Goal: Transaction & Acquisition: Purchase product/service

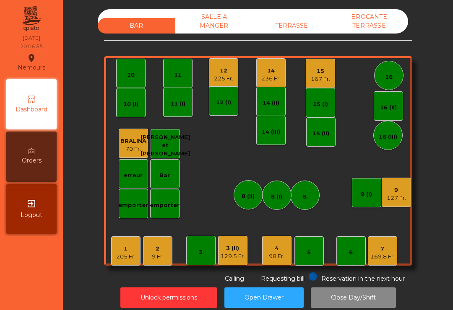
click at [382, 255] on div "169.8 Fr." at bounding box center [382, 257] width 24 height 8
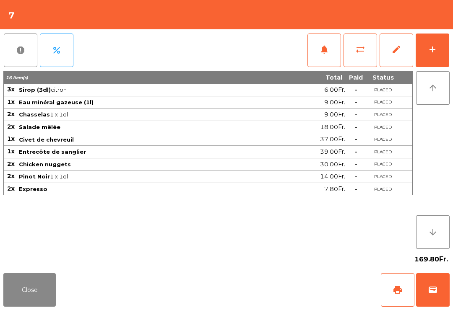
click at [407, 290] on button "print" at bounding box center [398, 291] width 34 height 34
click at [434, 302] on button "wallet" at bounding box center [433, 291] width 34 height 34
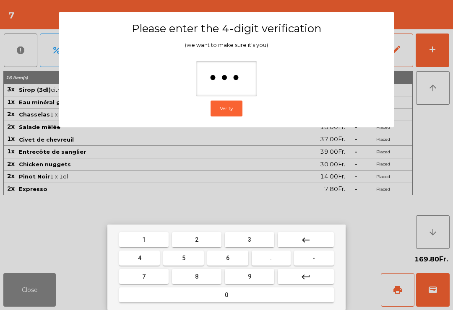
type input "****"
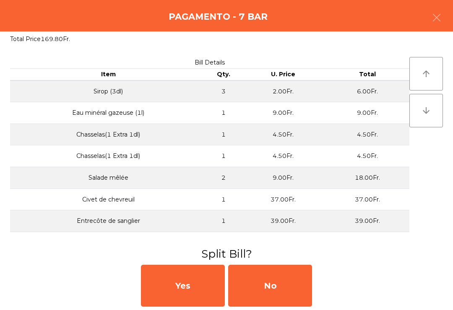
click at [283, 282] on div "No" at bounding box center [270, 286] width 84 height 42
click at [283, 291] on div "MB" at bounding box center [270, 286] width 84 height 42
click at [288, 291] on div "No" at bounding box center [270, 286] width 84 height 42
click at [289, 295] on div "No" at bounding box center [270, 286] width 84 height 42
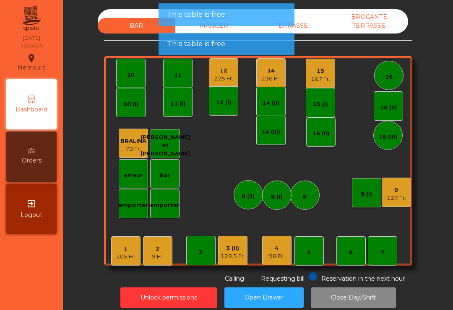
click at [288, 285] on div "Unlock permissions Open Drawer Close Day/Shift" at bounding box center [257, 298] width 367 height 29
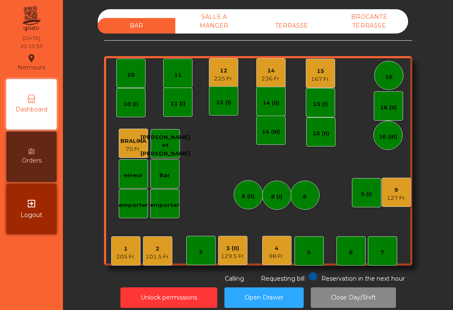
click at [326, 79] on div "167 Fr." at bounding box center [320, 79] width 19 height 8
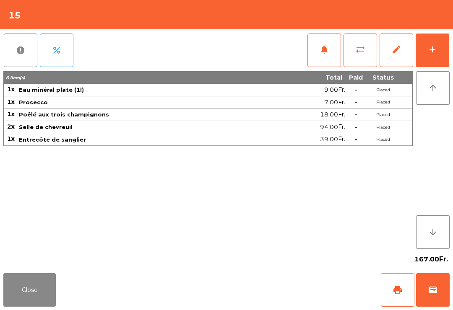
click at [328, 57] on button "notifications" at bounding box center [324, 51] width 34 height 34
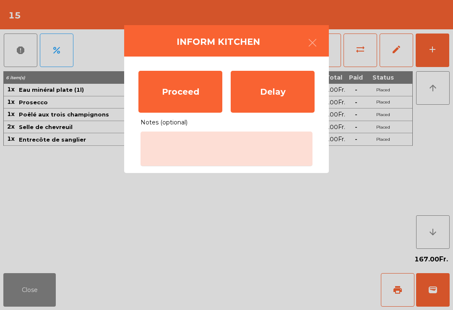
click at [180, 94] on div "Proceed" at bounding box center [180, 92] width 84 height 42
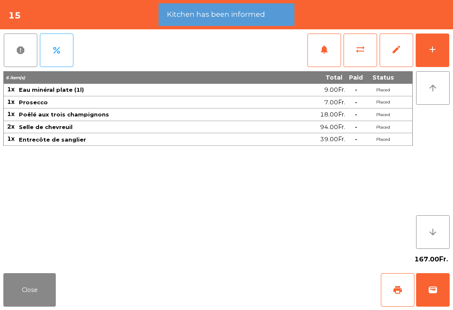
click at [47, 296] on button "Close" at bounding box center [29, 291] width 52 height 34
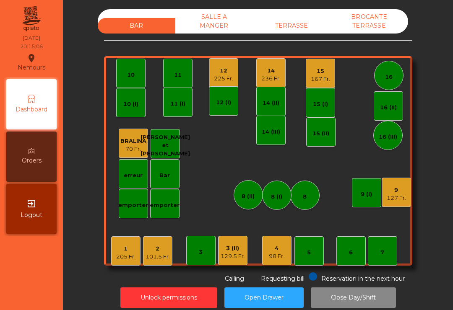
click at [134, 77] on div "10" at bounding box center [131, 75] width 8 height 8
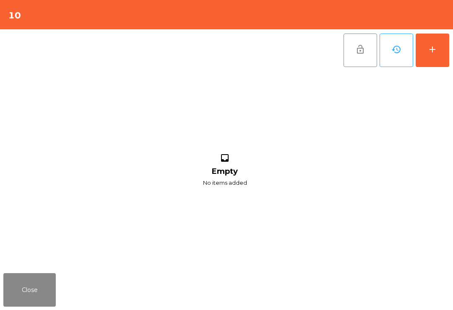
click at [442, 56] on button "add" at bounding box center [433, 51] width 34 height 34
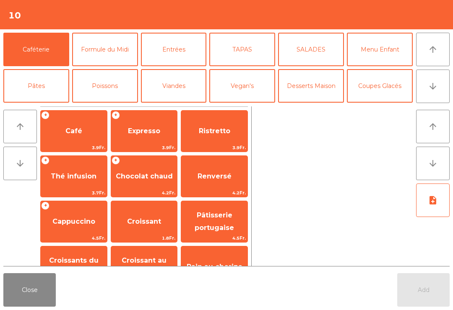
click at [438, 83] on icon "arrow_downward" at bounding box center [433, 86] width 10 height 10
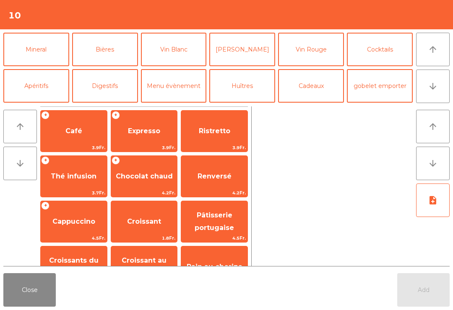
click at [49, 46] on button "Mineral" at bounding box center [36, 50] width 66 height 34
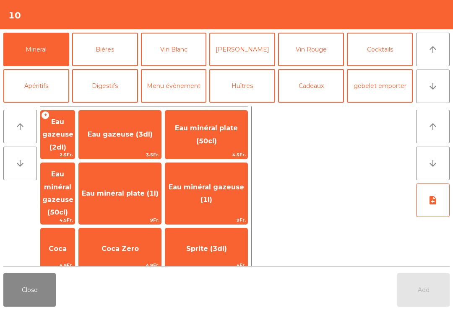
scroll to position [73, 0]
click at [159, 190] on span "Eau minéral plate (1l)" at bounding box center [120, 194] width 77 height 8
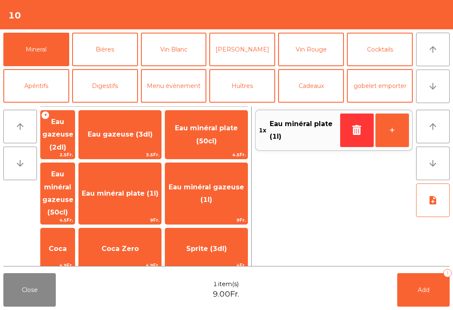
click at [173, 49] on button "Vin Blanc" at bounding box center [174, 50] width 66 height 34
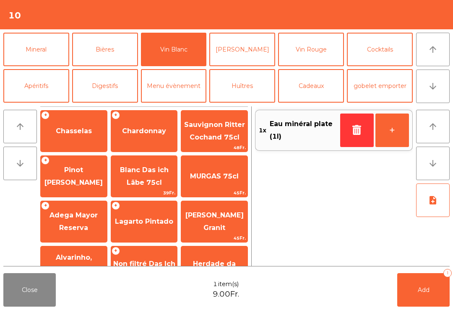
click at [144, 212] on span "Lagarto Pintado" at bounding box center [144, 222] width 66 height 23
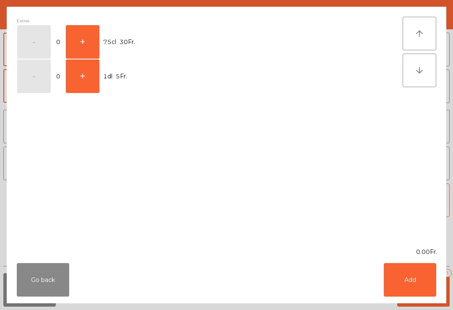
click at [87, 42] on button "+" at bounding box center [83, 42] width 34 height 34
click at [421, 271] on button "Add" at bounding box center [410, 280] width 52 height 34
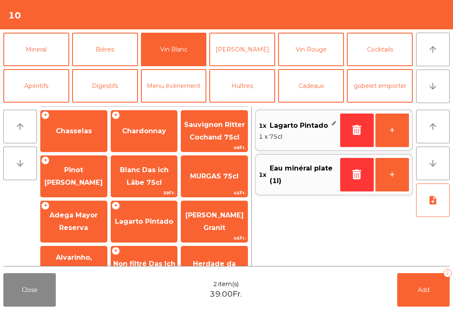
click at [435, 296] on button "Add 2" at bounding box center [423, 291] width 52 height 34
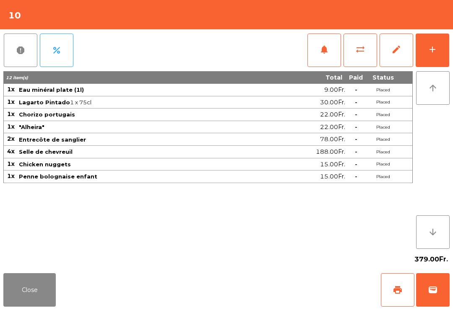
click at [6, 275] on button "Close" at bounding box center [29, 291] width 52 height 34
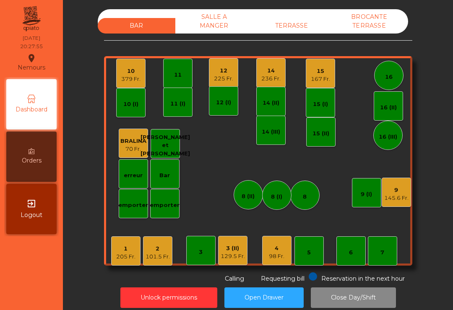
click at [319, 69] on div "15" at bounding box center [320, 71] width 19 height 8
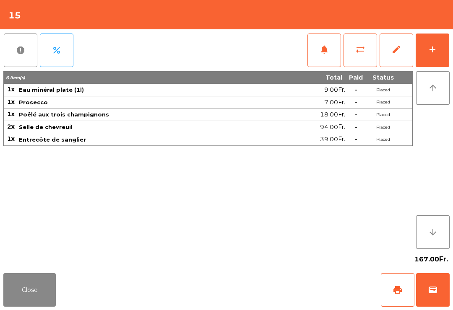
click at [420, 43] on button "add" at bounding box center [433, 51] width 34 height 34
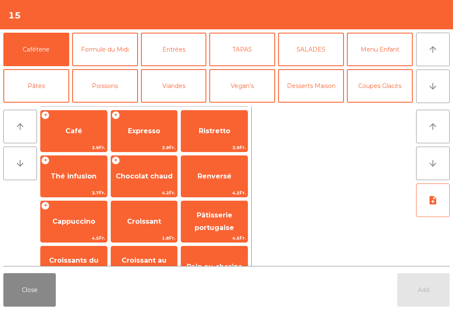
click at [434, 89] on icon "arrow_downward" at bounding box center [433, 86] width 10 height 10
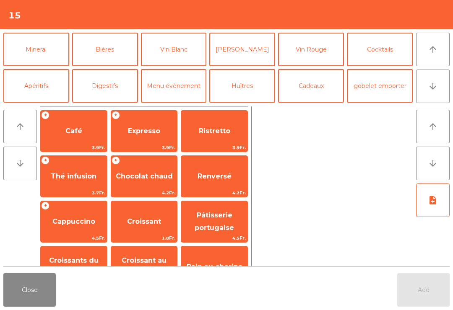
click at [328, 44] on button "Vin Rouge" at bounding box center [311, 50] width 66 height 34
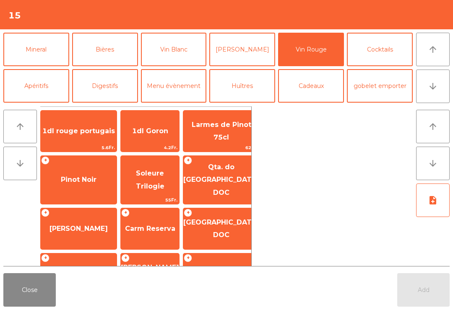
click at [221, 226] on span "[GEOGRAPHIC_DATA] DOC" at bounding box center [221, 229] width 76 height 21
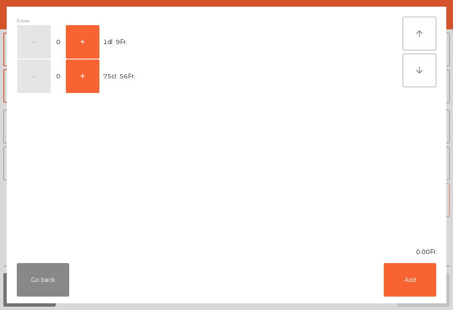
click at [92, 40] on button "+" at bounding box center [83, 42] width 34 height 34
click at [406, 285] on button "Add" at bounding box center [410, 280] width 52 height 34
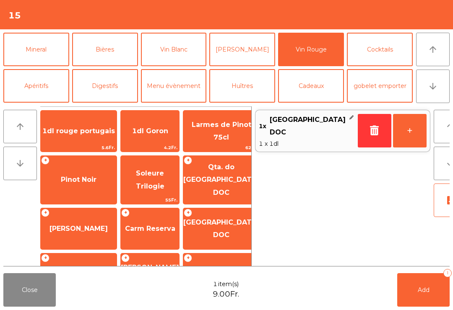
click at [422, 288] on span "Add" at bounding box center [424, 291] width 12 height 8
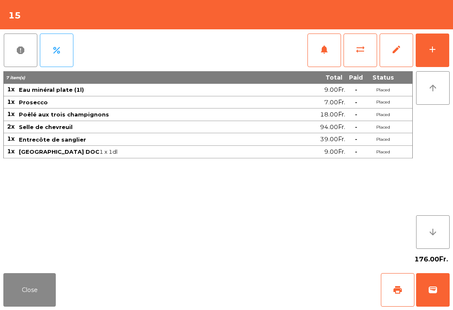
click at [29, 287] on button "Close" at bounding box center [29, 291] width 52 height 34
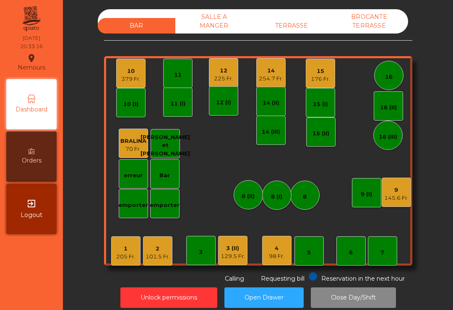
click at [389, 74] on div "16" at bounding box center [389, 77] width 8 height 8
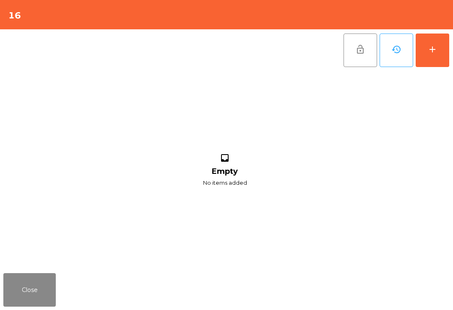
click at [440, 57] on button "add" at bounding box center [433, 51] width 34 height 34
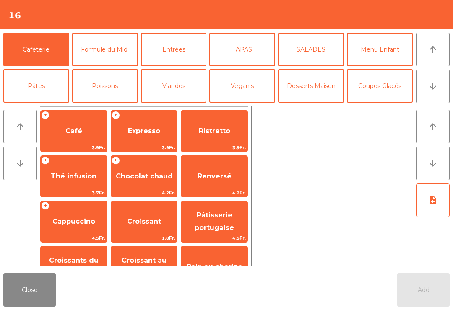
click at [430, 81] on icon "arrow_downward" at bounding box center [433, 86] width 10 height 10
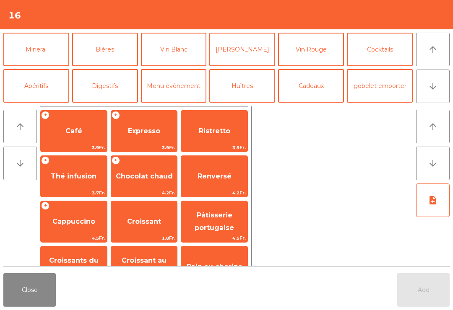
click at [380, 49] on button "Cocktails" at bounding box center [380, 50] width 66 height 34
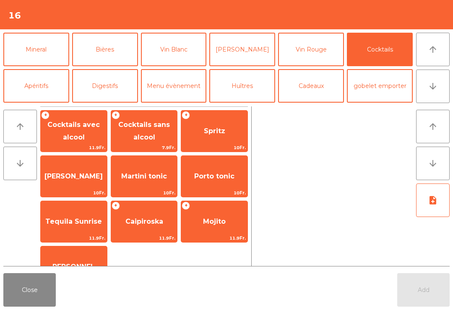
click at [213, 136] on span "Spritz" at bounding box center [214, 131] width 66 height 23
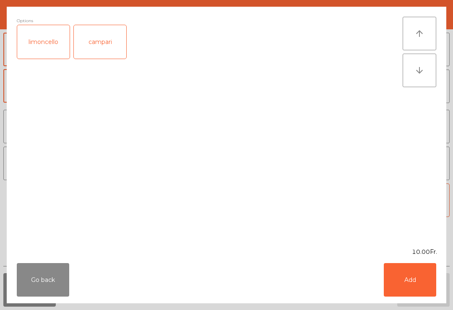
click at [411, 284] on button "Add" at bounding box center [410, 280] width 52 height 34
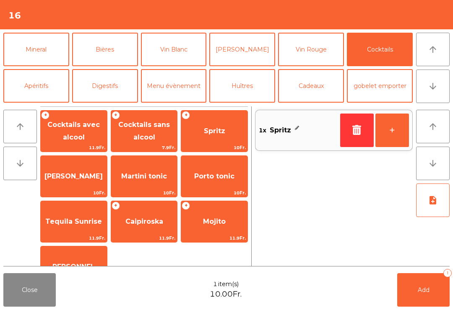
click at [112, 63] on button "Bières" at bounding box center [105, 50] width 66 height 34
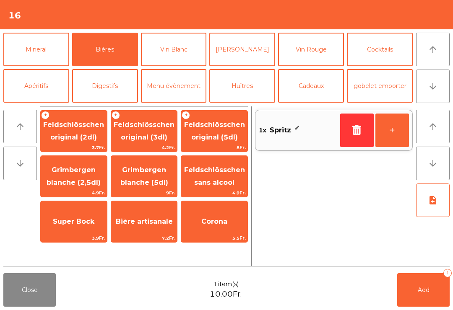
click at [162, 135] on span "Feldschlösschen original (3dl)" at bounding box center [144, 131] width 61 height 21
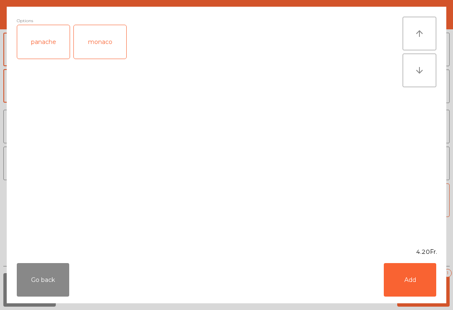
click at [418, 285] on button "Add" at bounding box center [410, 280] width 52 height 34
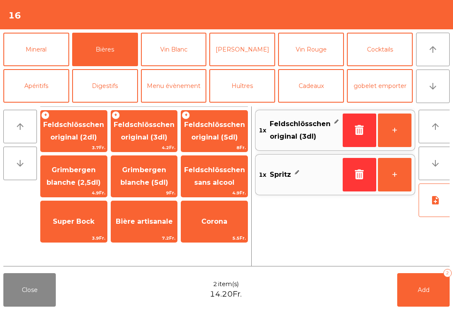
click at [417, 284] on button "Add 2" at bounding box center [423, 291] width 52 height 34
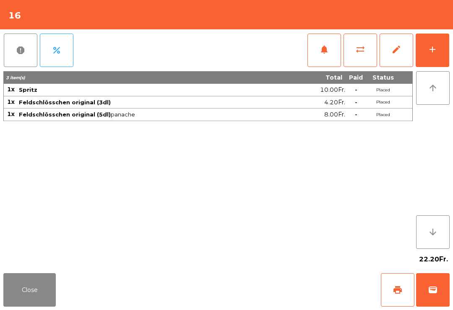
click at [33, 303] on button "Close" at bounding box center [29, 291] width 52 height 34
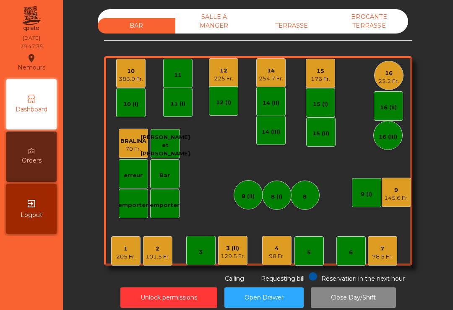
click at [395, 82] on div "22.2 Fr." at bounding box center [388, 81] width 21 height 8
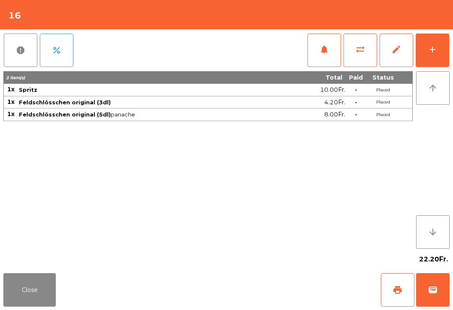
click at [437, 43] on button "add" at bounding box center [433, 51] width 34 height 34
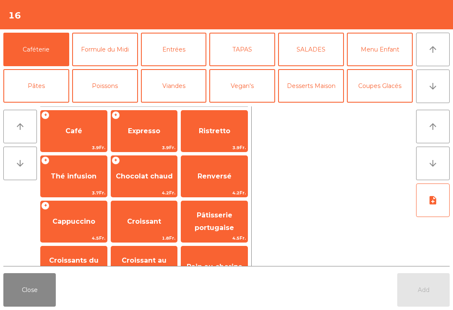
click at [256, 48] on button "TAPAS" at bounding box center [242, 50] width 66 height 34
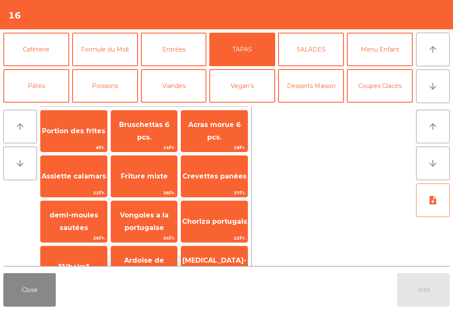
click at [218, 136] on span "Acras morue 6 pcs." at bounding box center [214, 131] width 52 height 21
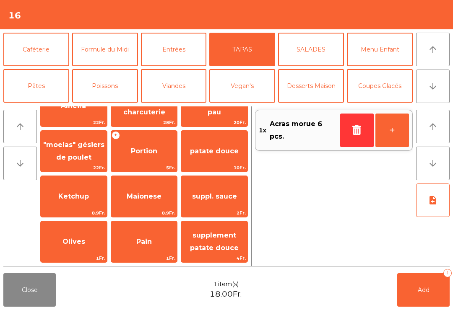
scroll to position [161, 0]
click at [228, 154] on span "patate douce" at bounding box center [214, 151] width 49 height 8
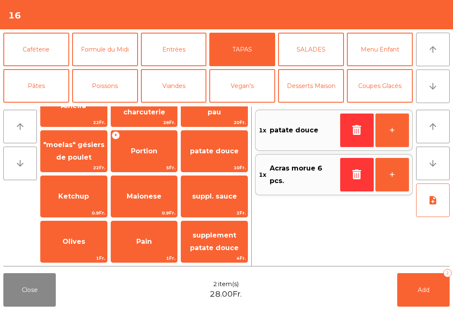
click at [109, 96] on button "Poissons" at bounding box center [105, 86] width 66 height 34
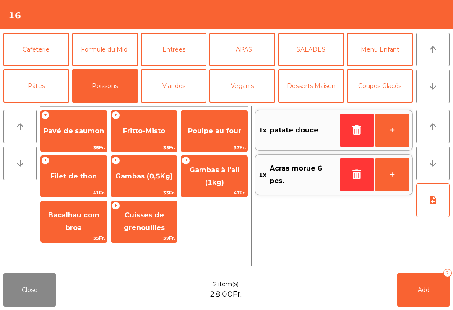
scroll to position [0, 0]
click at [233, 177] on span "Gambas à l'ail (1kg)" at bounding box center [214, 177] width 66 height 36
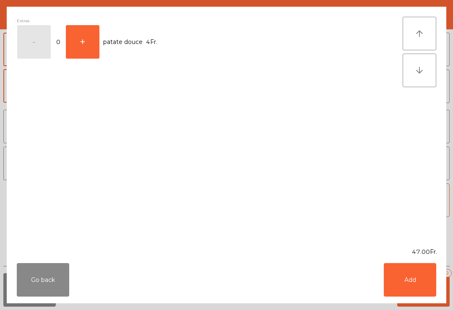
click at [157, 169] on div "Extras - 0 + patate douce 4Fr." at bounding box center [210, 127] width 386 height 221
click at [423, 293] on button "Add" at bounding box center [410, 280] width 52 height 34
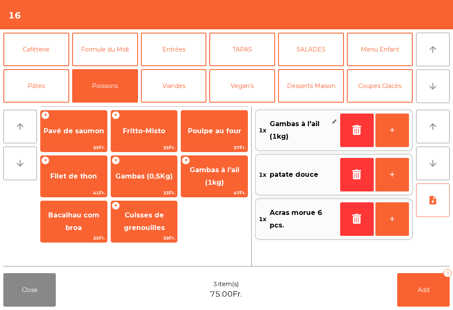
click at [160, 185] on span "Gambas (0,5Kg)" at bounding box center [144, 176] width 66 height 23
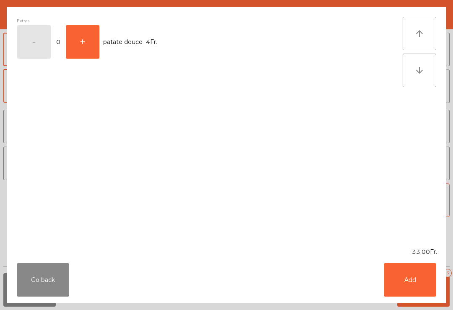
click at [419, 290] on button "Add" at bounding box center [410, 280] width 52 height 34
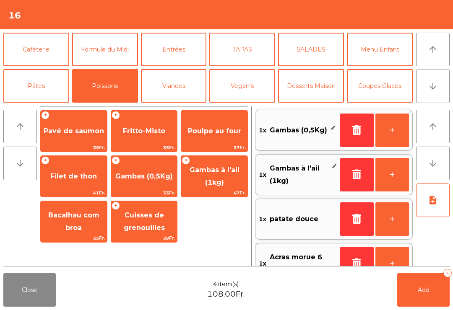
click at [222, 143] on div "Poulpe au four 37Fr." at bounding box center [214, 131] width 67 height 42
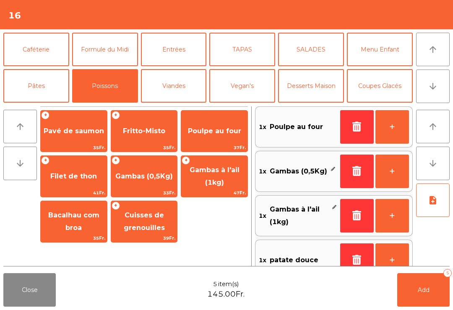
scroll to position [3, 0]
click at [431, 208] on button "note_add" at bounding box center [433, 201] width 34 height 34
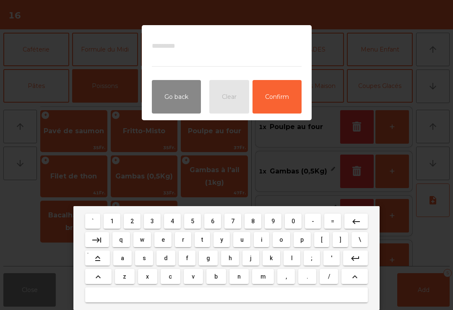
type textarea "*"
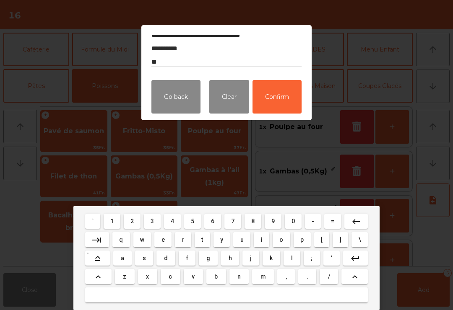
scroll to position [11, 0]
type textarea "**********"
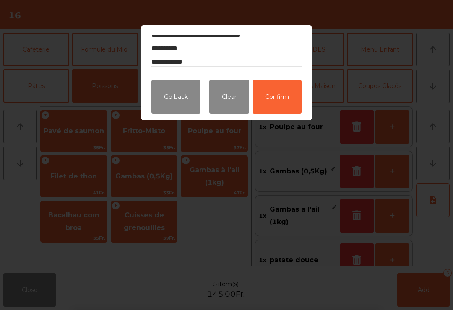
click at [287, 98] on button "Confirm" at bounding box center [277, 97] width 49 height 34
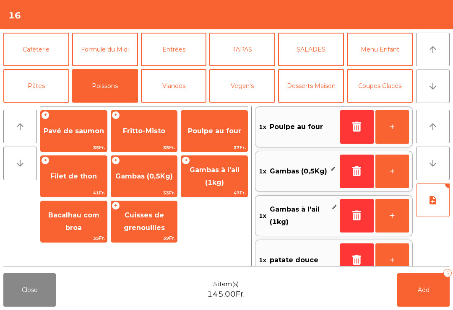
click at [420, 281] on button "Add 5" at bounding box center [423, 291] width 52 height 34
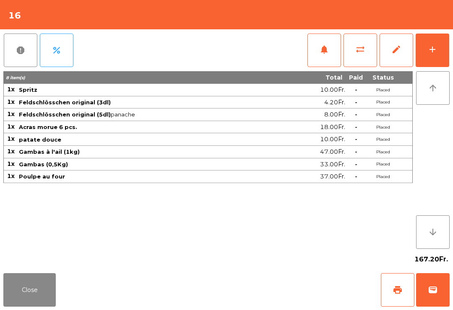
click at [35, 298] on button "Close" at bounding box center [29, 291] width 52 height 34
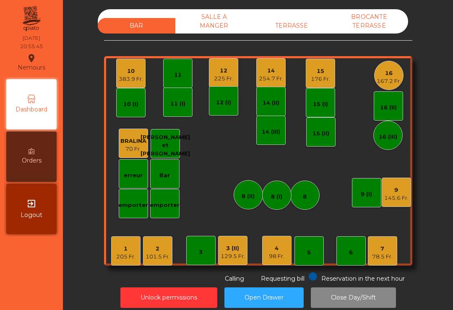
click at [397, 197] on div "145.6 Fr." at bounding box center [396, 198] width 24 height 8
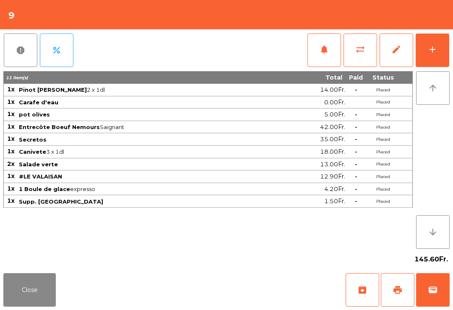
click at [432, 288] on span "wallet" at bounding box center [433, 290] width 10 height 10
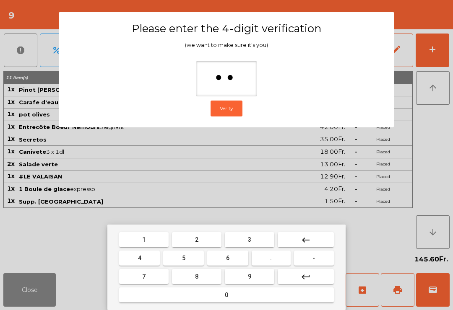
type input "***"
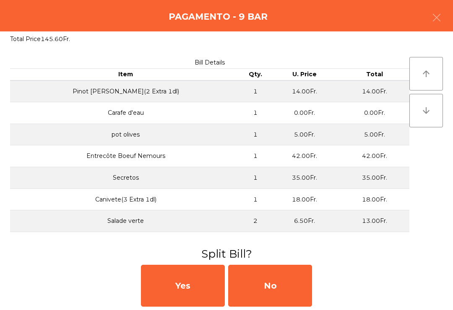
click at [276, 278] on div "No" at bounding box center [270, 286] width 84 height 42
click at [281, 293] on div "MB" at bounding box center [270, 286] width 84 height 42
click at [274, 294] on div "No" at bounding box center [270, 286] width 84 height 42
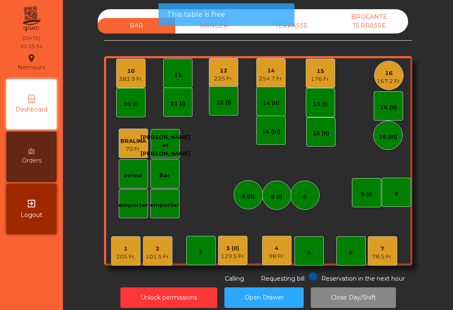
click at [278, 246] on div "4" at bounding box center [277, 249] width 16 height 8
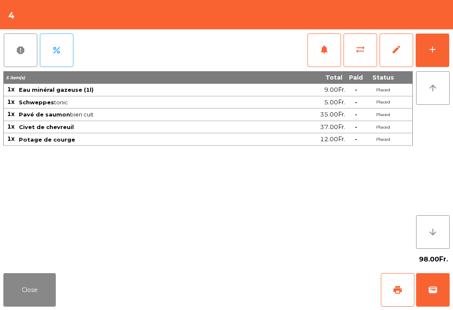
click at [401, 286] on span "print" at bounding box center [398, 290] width 10 height 10
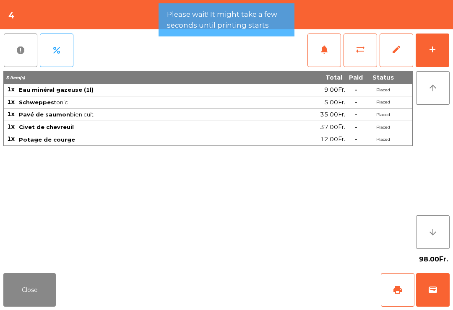
click at [438, 288] on span "wallet" at bounding box center [433, 290] width 10 height 10
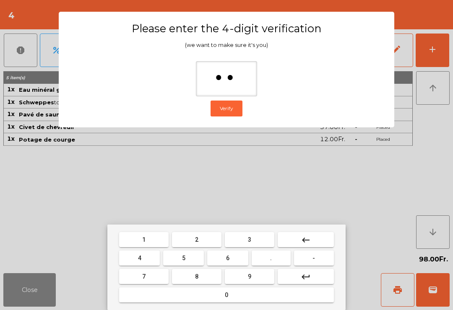
type input "***"
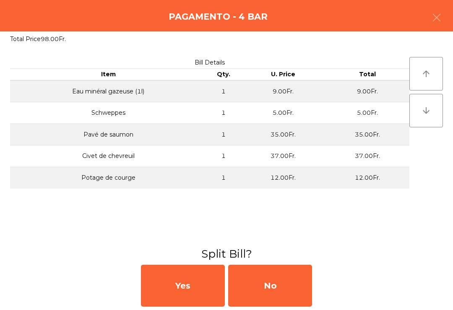
click at [280, 288] on div "No" at bounding box center [270, 286] width 84 height 42
click at [276, 284] on div "MB" at bounding box center [270, 286] width 84 height 42
click at [289, 285] on div "No" at bounding box center [270, 286] width 84 height 42
click at [279, 292] on div "No" at bounding box center [270, 286] width 84 height 42
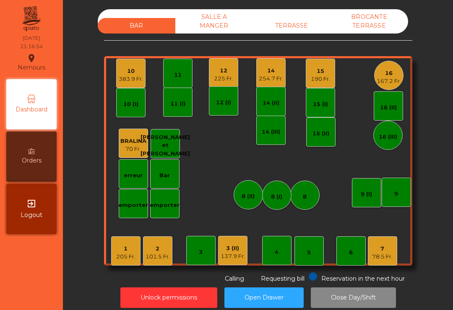
click at [224, 87] on div "12 (I)" at bounding box center [223, 100] width 29 height 29
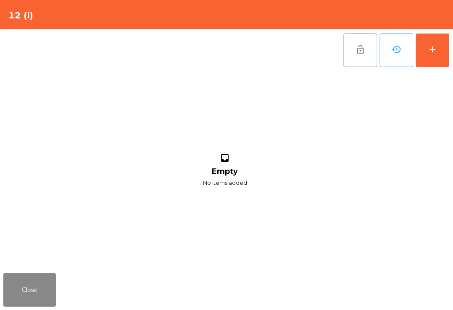
click at [438, 60] on button "add" at bounding box center [433, 51] width 34 height 34
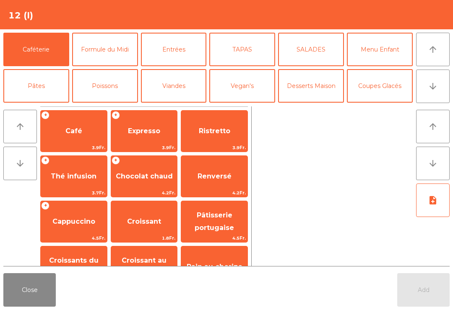
click at [127, 130] on span "Expresso" at bounding box center [144, 131] width 66 height 23
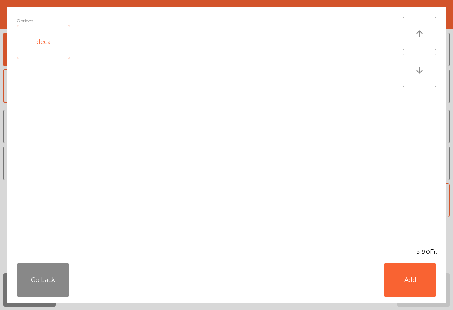
click at [406, 269] on button "Add" at bounding box center [410, 280] width 52 height 34
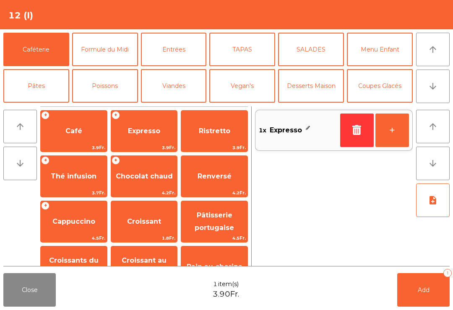
click at [388, 126] on button "+" at bounding box center [392, 131] width 34 height 34
click at [430, 279] on button "Add 2" at bounding box center [423, 291] width 52 height 34
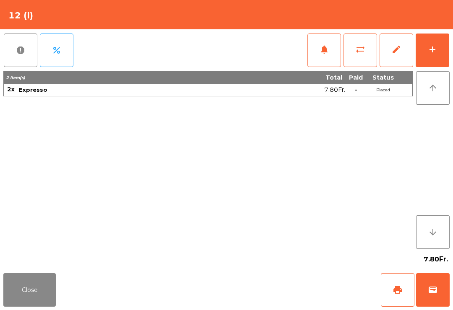
click at [6, 289] on button "Close" at bounding box center [29, 291] width 52 height 34
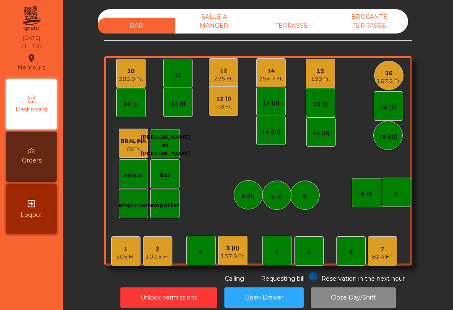
click at [386, 86] on div "16 167.2 Fr." at bounding box center [388, 75] width 29 height 29
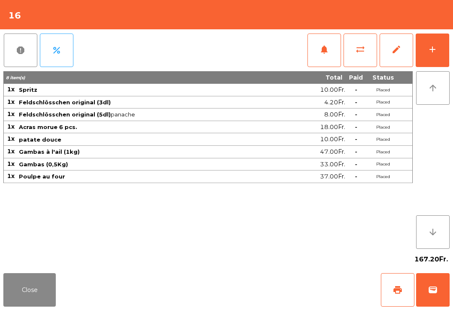
click at [444, 48] on button "add" at bounding box center [433, 51] width 34 height 34
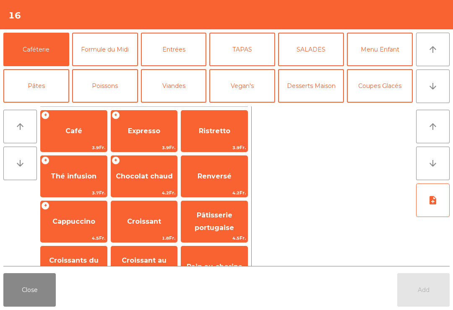
click at [30, 287] on button "Close" at bounding box center [29, 291] width 52 height 34
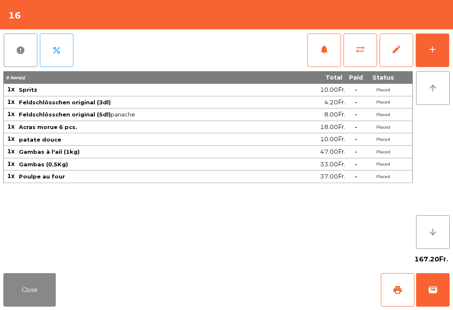
click at [327, 52] on span "notifications" at bounding box center [324, 49] width 10 height 10
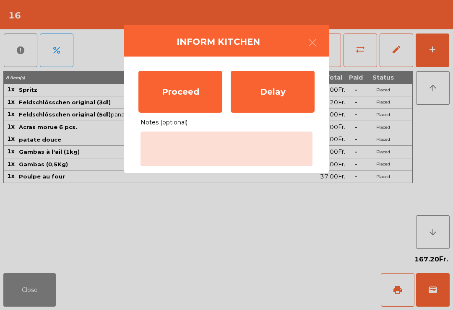
click at [167, 102] on div "Proceed" at bounding box center [180, 92] width 84 height 42
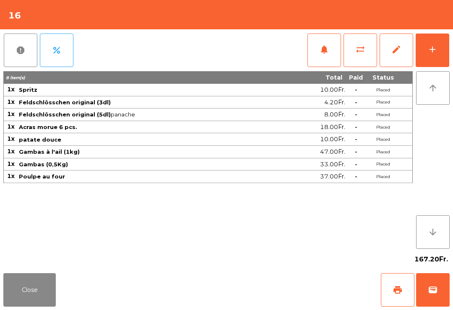
click at [10, 298] on button "Close" at bounding box center [29, 291] width 52 height 34
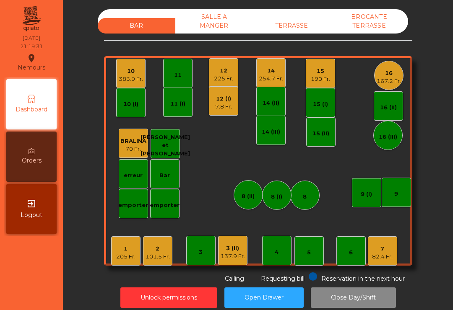
click at [386, 86] on div "16 167.2 Fr." at bounding box center [388, 75] width 29 height 29
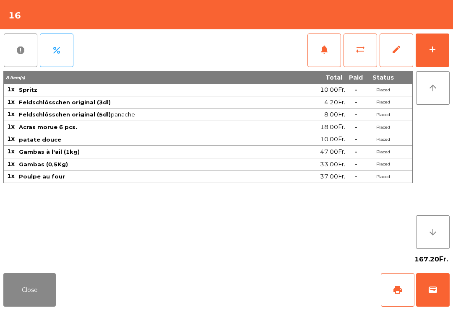
click at [16, 306] on button "Close" at bounding box center [29, 291] width 52 height 34
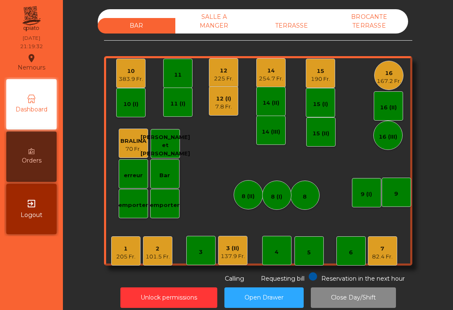
click at [322, 85] on div "15 190 Fr." at bounding box center [320, 73] width 29 height 29
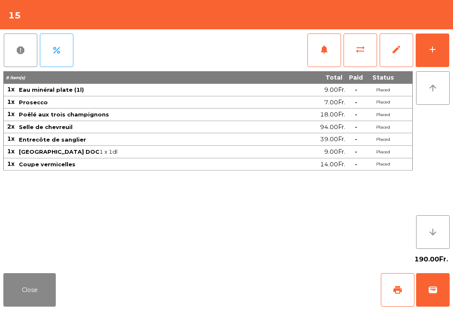
click at [437, 45] on div "add" at bounding box center [432, 49] width 10 height 10
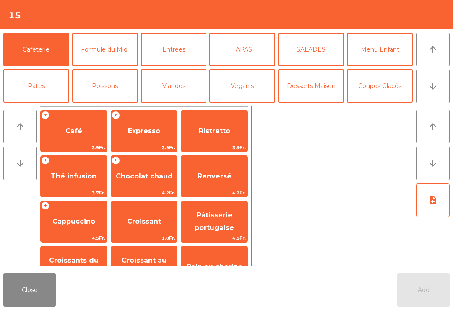
click at [148, 125] on span "Expresso" at bounding box center [144, 131] width 66 height 23
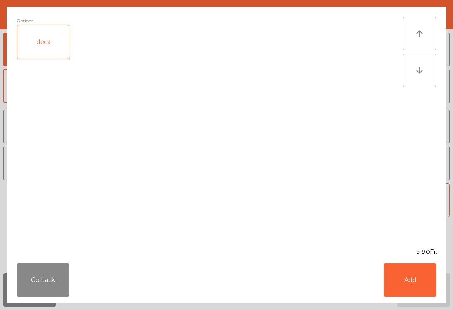
click at [423, 282] on button "Add" at bounding box center [410, 280] width 52 height 34
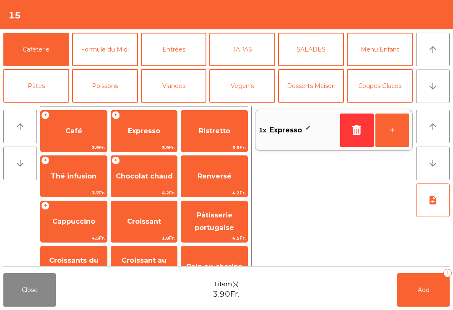
click at [420, 293] on span "Add" at bounding box center [424, 291] width 12 height 8
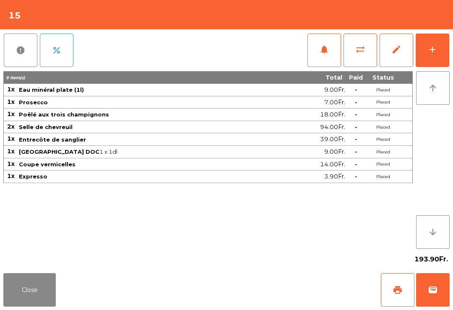
click at [24, 304] on button "Close" at bounding box center [29, 291] width 52 height 34
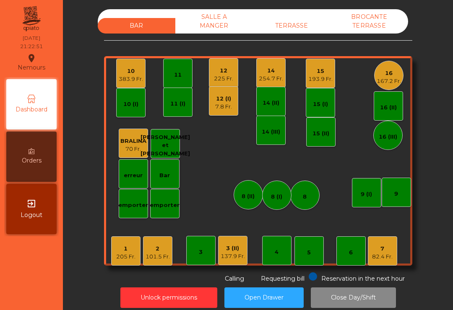
click at [392, 89] on div "16 167.2 Fr." at bounding box center [388, 75] width 29 height 29
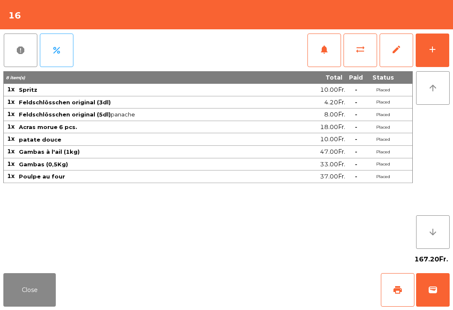
click at [448, 60] on button "add" at bounding box center [433, 51] width 34 height 34
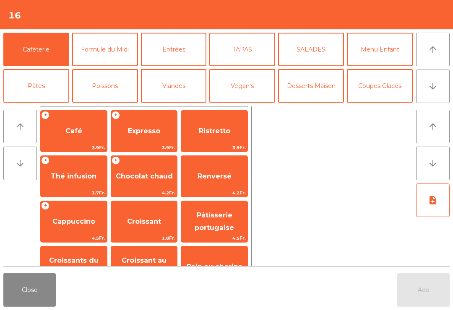
click at [426, 90] on button "arrow_downward" at bounding box center [433, 87] width 34 height 34
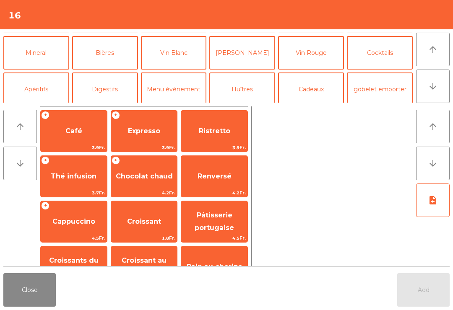
scroll to position [73, 0]
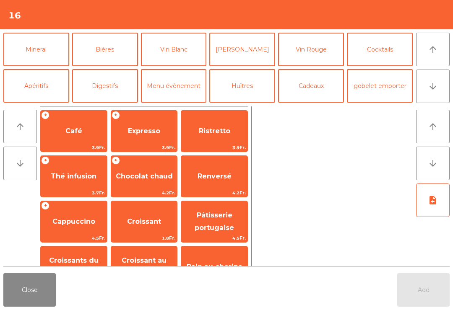
click at [383, 57] on button "Cocktails" at bounding box center [380, 50] width 66 height 34
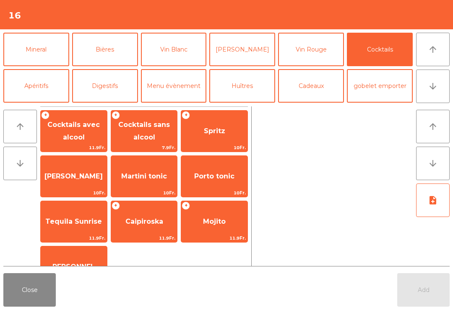
click at [203, 124] on span "Spritz" at bounding box center [214, 131] width 66 height 23
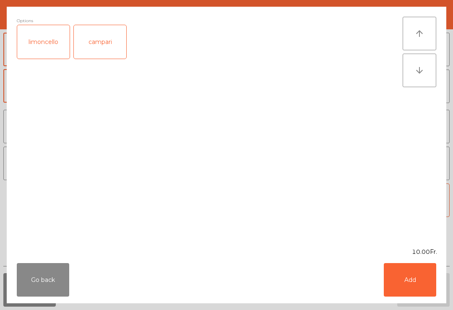
click at [406, 302] on div "Go back Add" at bounding box center [227, 280] width 440 height 47
click at [392, 283] on button "Add" at bounding box center [410, 280] width 52 height 34
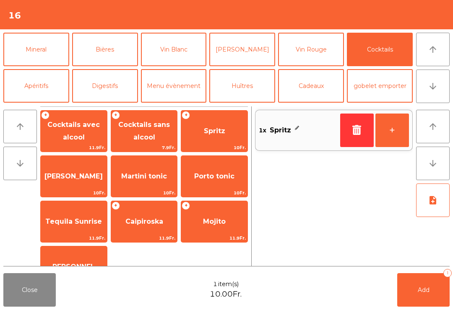
click at [114, 40] on button "Bières" at bounding box center [105, 50] width 66 height 34
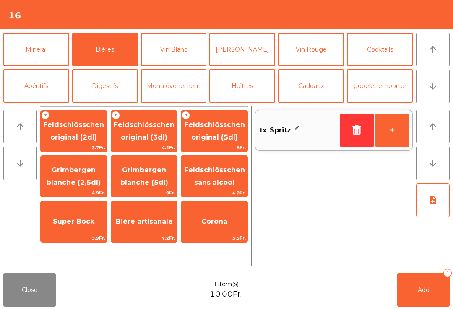
click at [237, 140] on span "Feldschlösschen original (5dl)" at bounding box center [214, 132] width 66 height 36
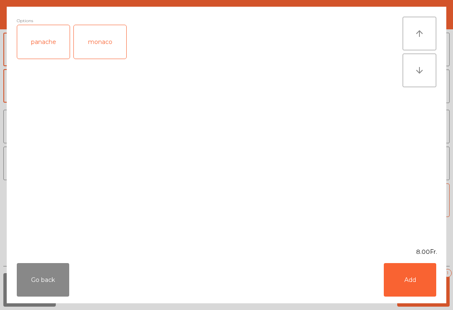
click at [50, 36] on div "panache" at bounding box center [43, 42] width 52 height 34
click at [407, 273] on button "Add" at bounding box center [410, 280] width 52 height 34
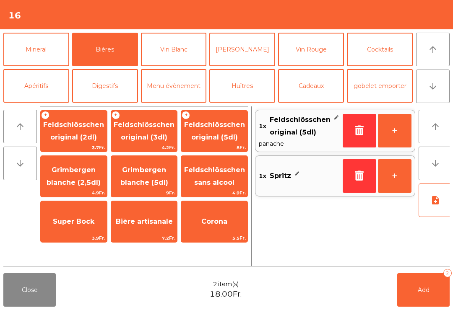
click at [152, 135] on span "Feldschlösschen original (3dl)" at bounding box center [144, 131] width 61 height 21
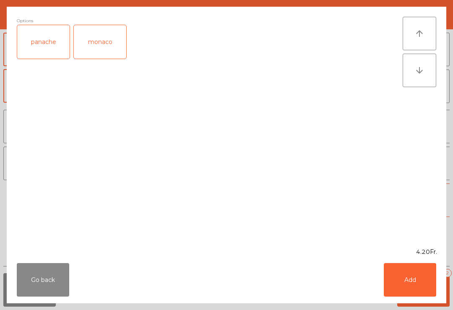
click at [409, 288] on button "Add" at bounding box center [410, 280] width 52 height 34
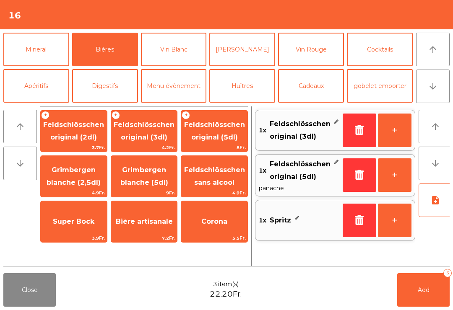
click at [431, 290] on button "Add 3" at bounding box center [423, 291] width 52 height 34
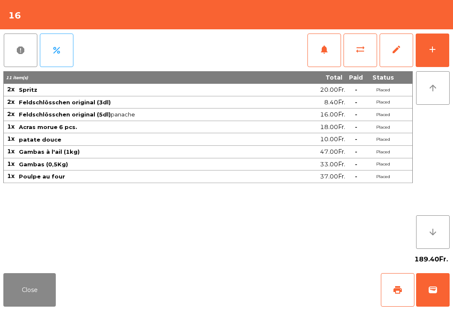
click at [6, 300] on button "Close" at bounding box center [29, 291] width 52 height 34
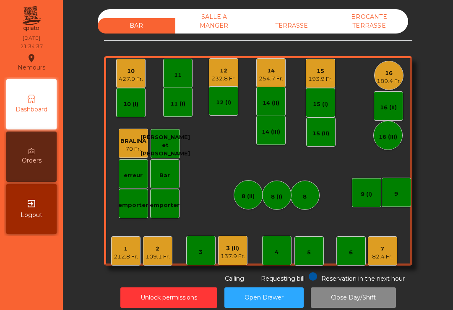
click at [239, 242] on div "3 (II) 137.9 Fr." at bounding box center [233, 251] width 24 height 20
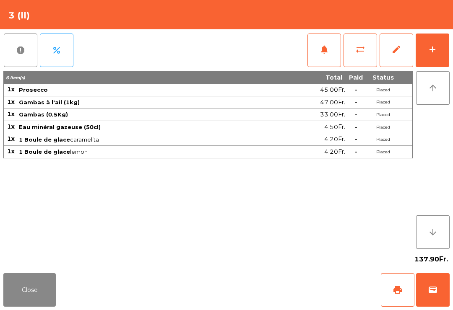
click at [396, 292] on span "print" at bounding box center [398, 290] width 10 height 10
click at [34, 304] on button "Close" at bounding box center [29, 291] width 52 height 34
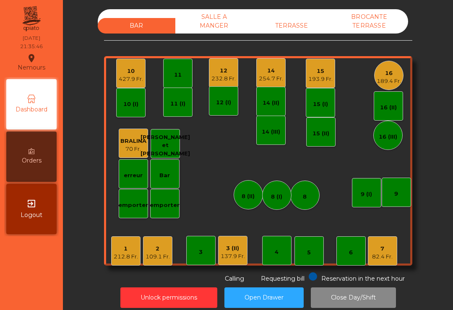
click at [315, 70] on div "15" at bounding box center [320, 71] width 24 height 8
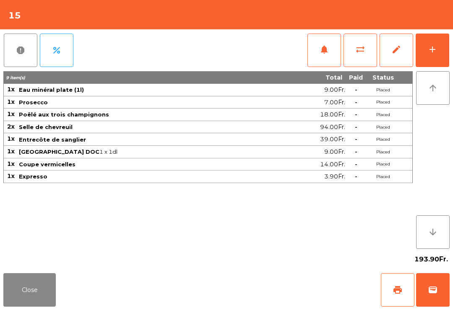
click at [432, 292] on span "wallet" at bounding box center [433, 290] width 10 height 10
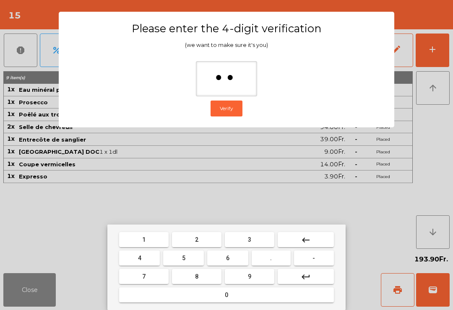
type input "***"
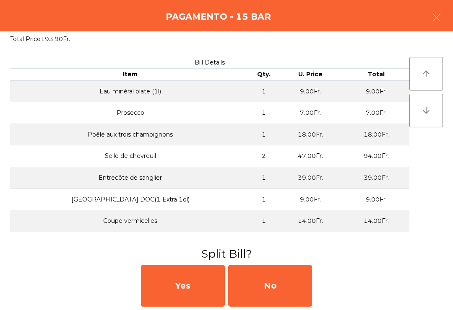
click at [289, 299] on div "No" at bounding box center [270, 286] width 84 height 42
click at [289, 299] on div "MB" at bounding box center [270, 286] width 84 height 42
click at [278, 298] on div "No" at bounding box center [270, 286] width 84 height 42
click at [287, 299] on div "No" at bounding box center [270, 286] width 84 height 42
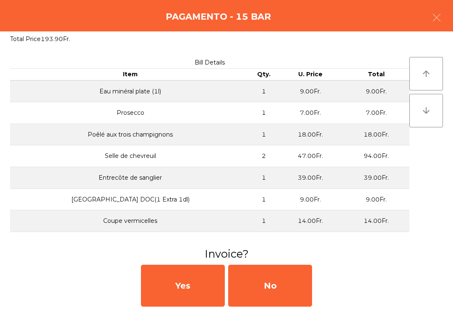
click at [287, 298] on div "No" at bounding box center [270, 286] width 84 height 42
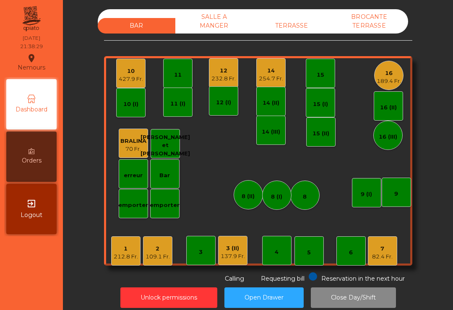
click at [235, 244] on div "3 (II) 137.9 Fr." at bounding box center [233, 251] width 24 height 20
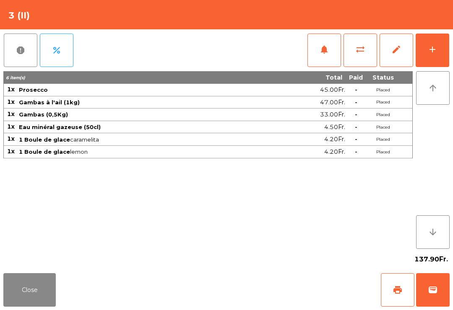
click at [439, 283] on button "wallet" at bounding box center [433, 291] width 34 height 34
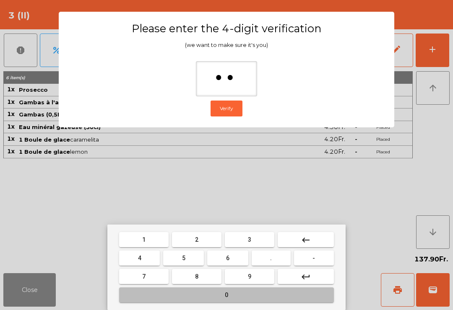
type input "***"
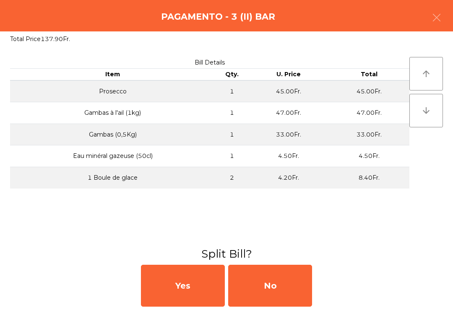
click at [286, 281] on div "No" at bounding box center [270, 286] width 84 height 42
click at [283, 291] on div "MB" at bounding box center [270, 286] width 84 height 42
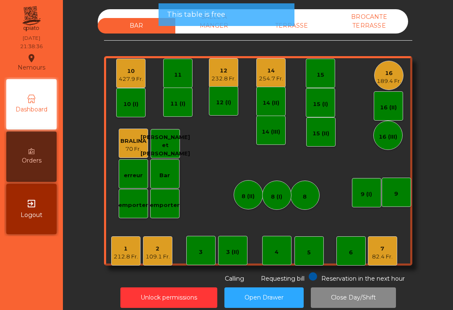
click at [396, 246] on div "7 82.4 Fr." at bounding box center [382, 251] width 29 height 29
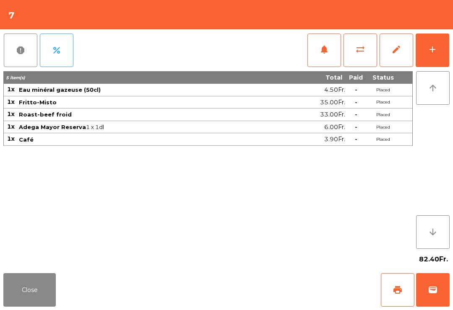
click at [399, 292] on span "print" at bounding box center [398, 290] width 10 height 10
